Goal: Task Accomplishment & Management: Use online tool/utility

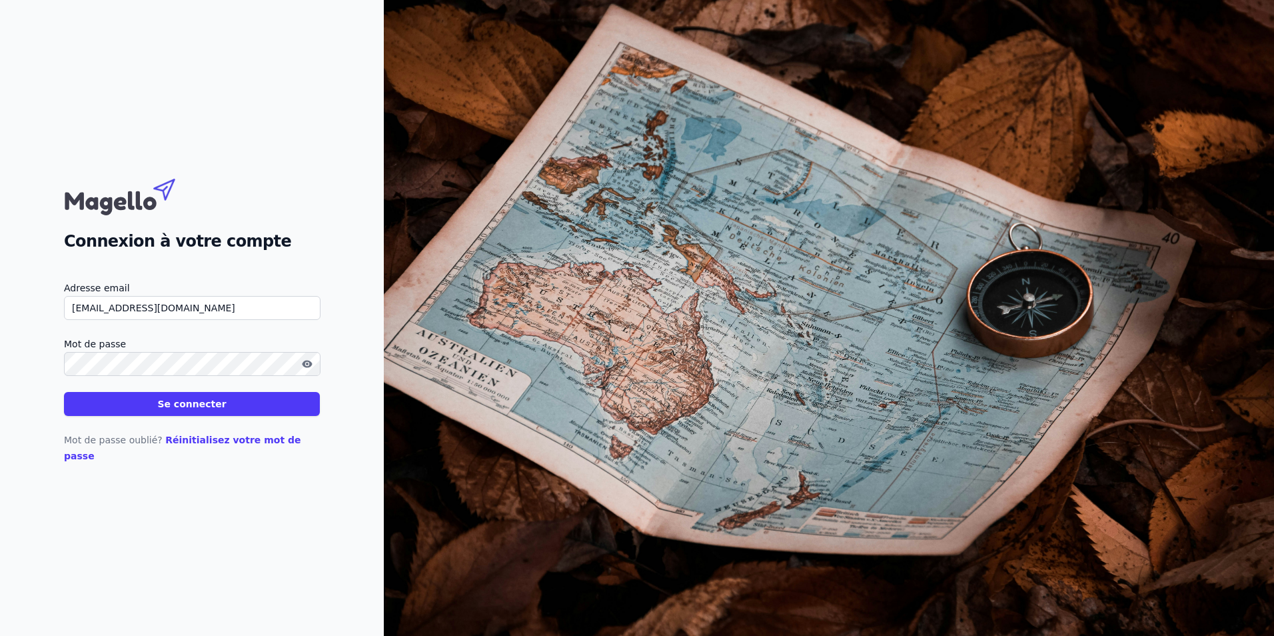
drag, startPoint x: 223, startPoint y: 312, endPoint x: -3, endPoint y: 336, distance: 227.2
click at [0, 336] on html "Connexion à votre compte Adresse email [EMAIL_ADDRESS][DOMAIN_NAME] Mot de pass…" at bounding box center [637, 318] width 1274 height 636
paste input "[EMAIL_ADDRESS][DOMAIN_NAME]"
type input "[EMAIL_ADDRESS][DOMAIN_NAME]"
click at [64, 392] on button "Se connecter" at bounding box center [192, 404] width 256 height 24
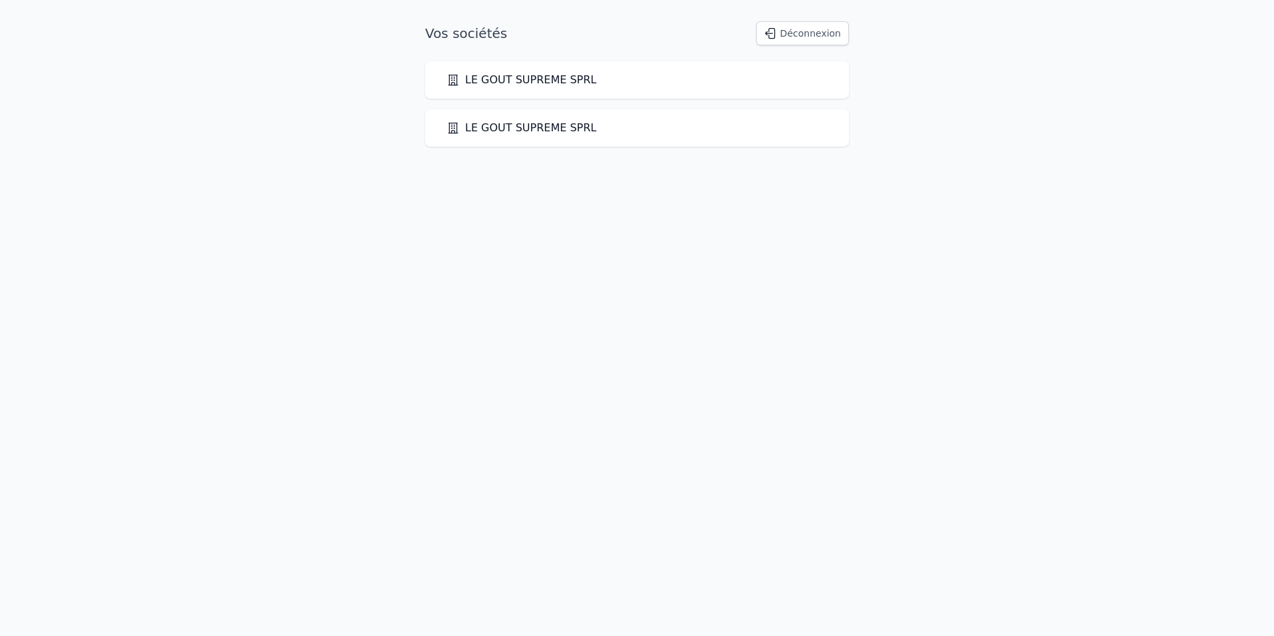
click at [555, 168] on html "Vos sociétés Déconnexion LE GOUT SUPREME SPRL LE GOUT SUPREME SPRL" at bounding box center [637, 84] width 1274 height 168
click at [864, 168] on html "Vos sociétés Déconnexion LE GOUT SUPREME SPRL LE GOUT SUPREME SPRL" at bounding box center [637, 84] width 1274 height 168
click at [520, 131] on link "LE GOUT SUPREME SPRL" at bounding box center [522, 128] width 150 height 16
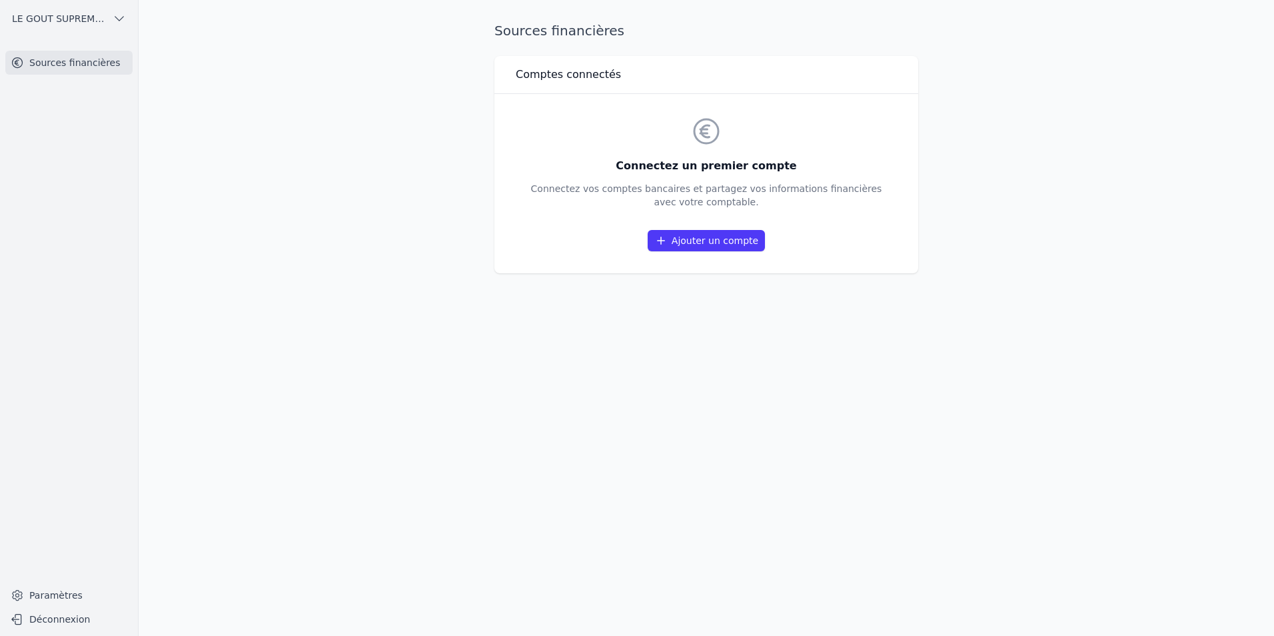
click at [730, 239] on link "Ajouter un compte" at bounding box center [706, 240] width 117 height 21
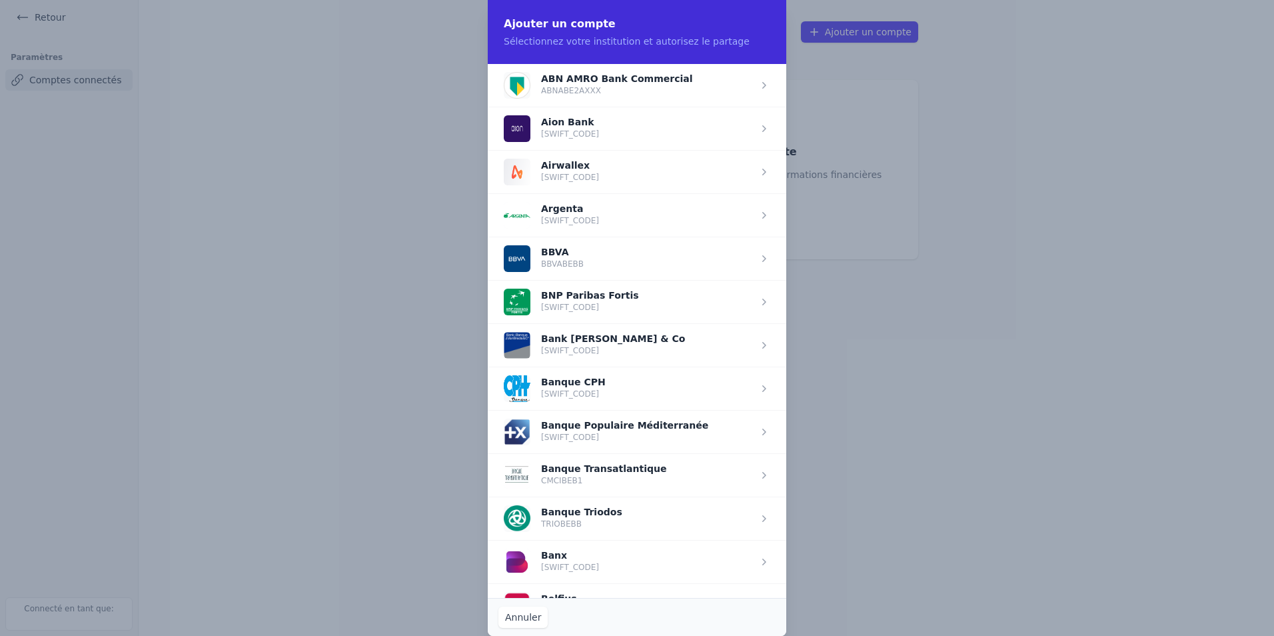
click at [662, 303] on span "button" at bounding box center [637, 301] width 299 height 43
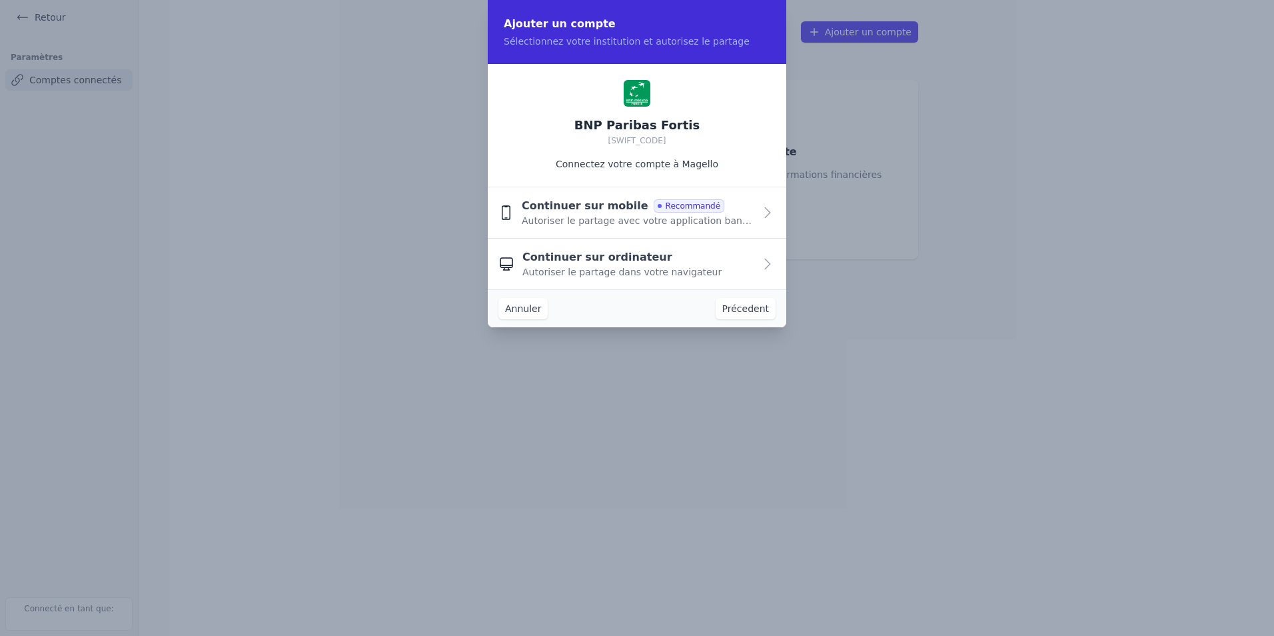
click at [605, 266] on span "Autoriser le partage dans votre navigateur" at bounding box center [621, 271] width 199 height 13
